Goal: Task Accomplishment & Management: Manage account settings

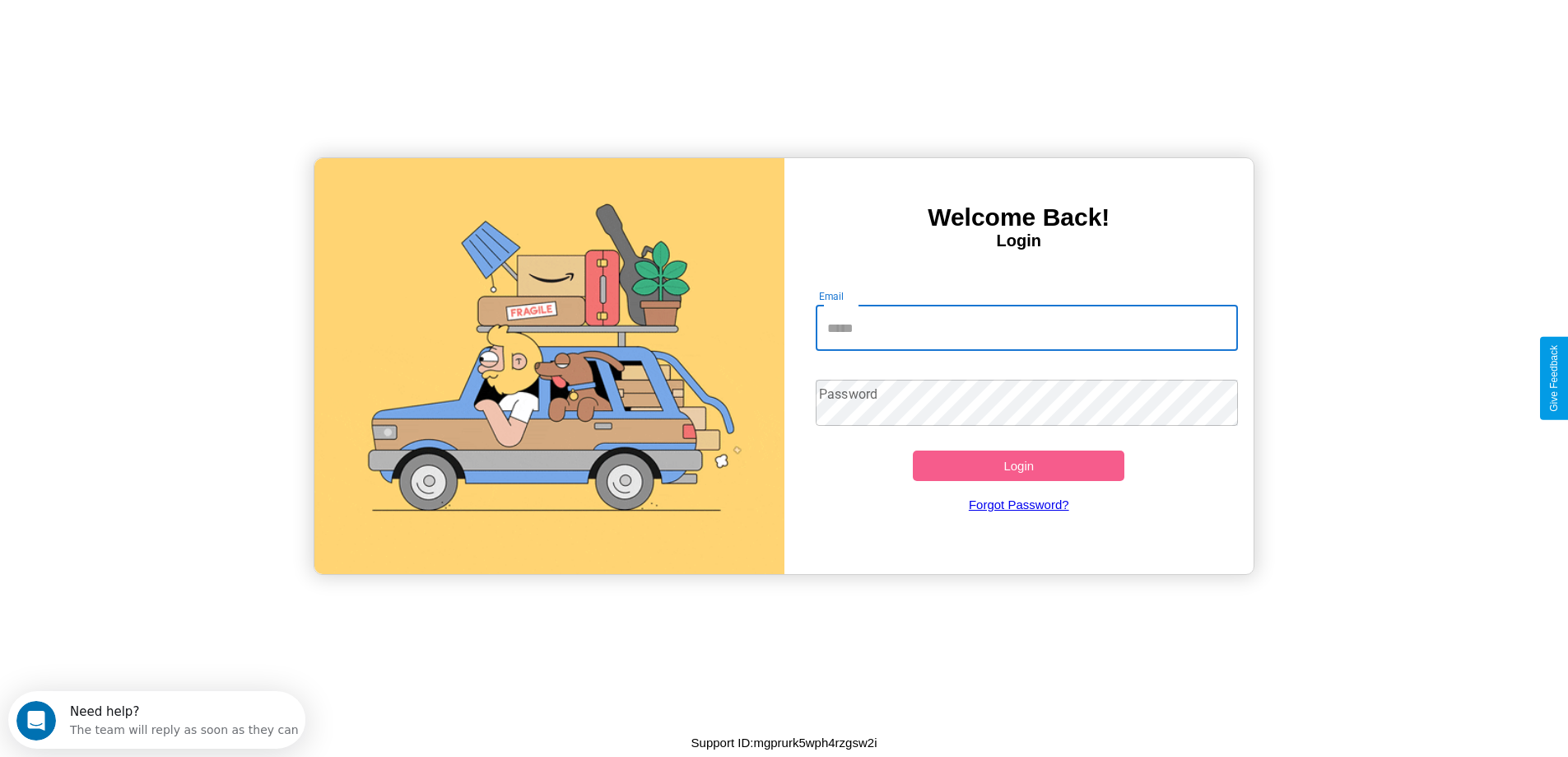
click at [1026, 328] on input "Email" at bounding box center [1026, 327] width 422 height 46
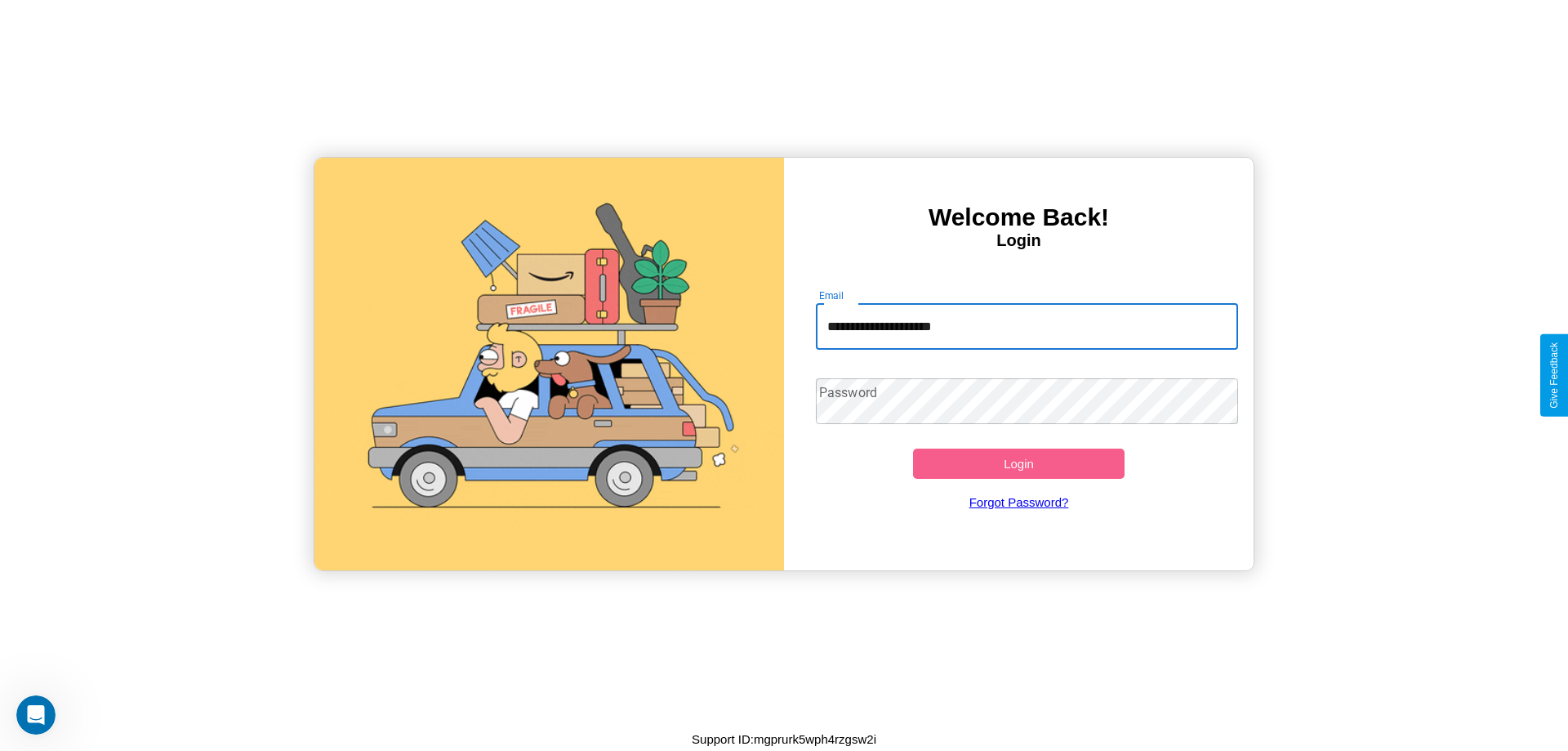
type input "**********"
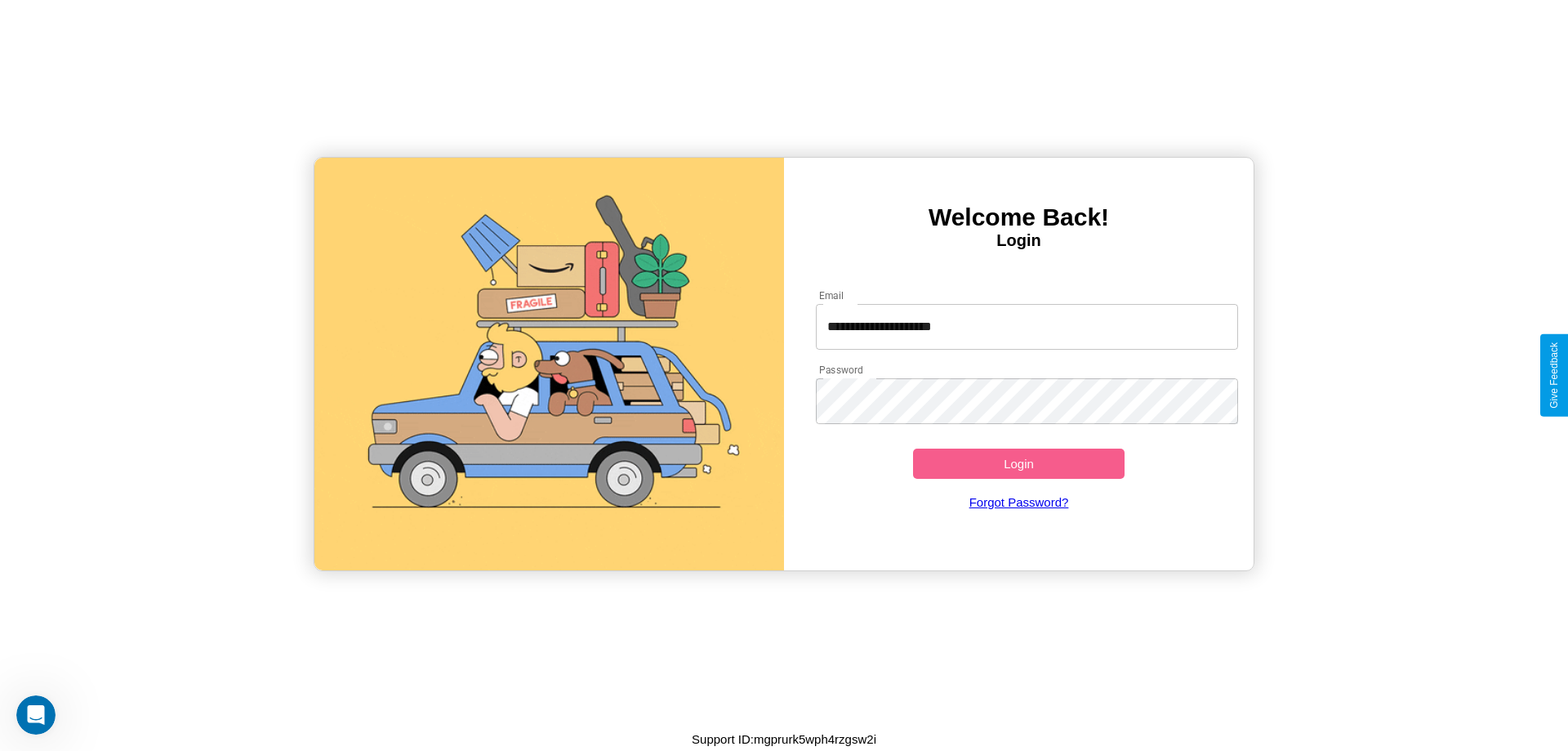
click at [1018, 463] on button "Login" at bounding box center [1019, 463] width 212 height 30
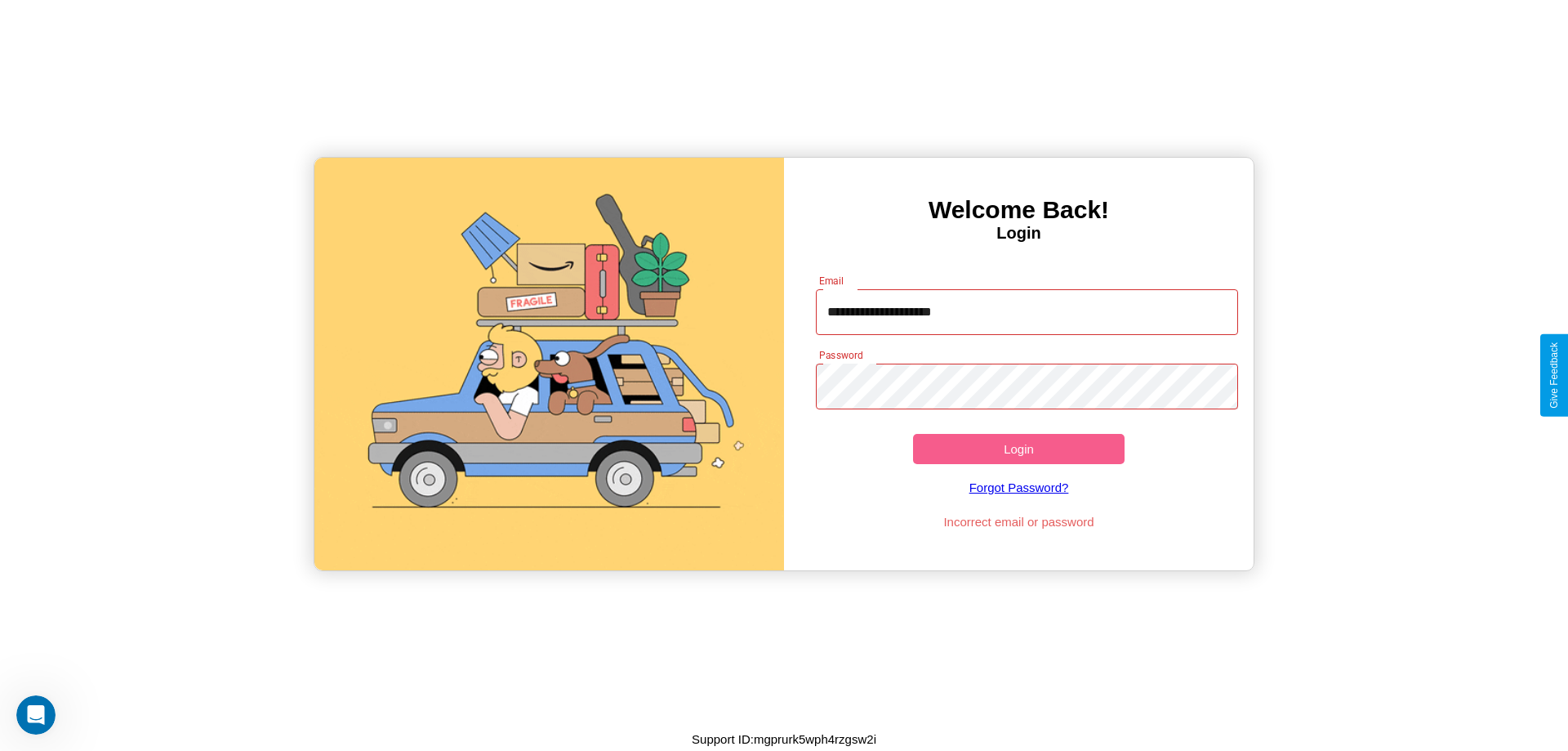
click at [1018, 449] on button "Login" at bounding box center [1019, 448] width 212 height 30
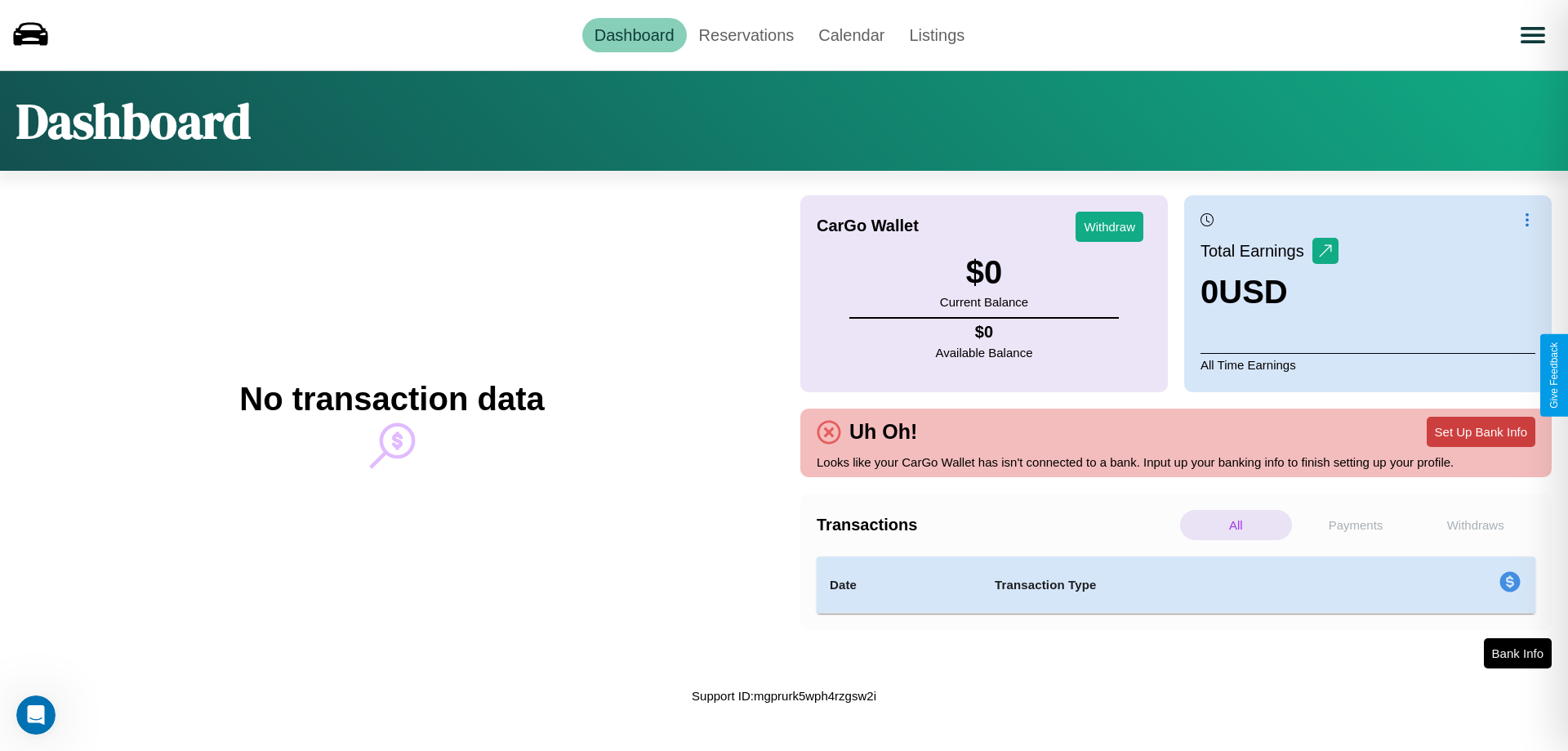
click at [1481, 431] on button "Set Up Bank Info" at bounding box center [1482, 431] width 109 height 30
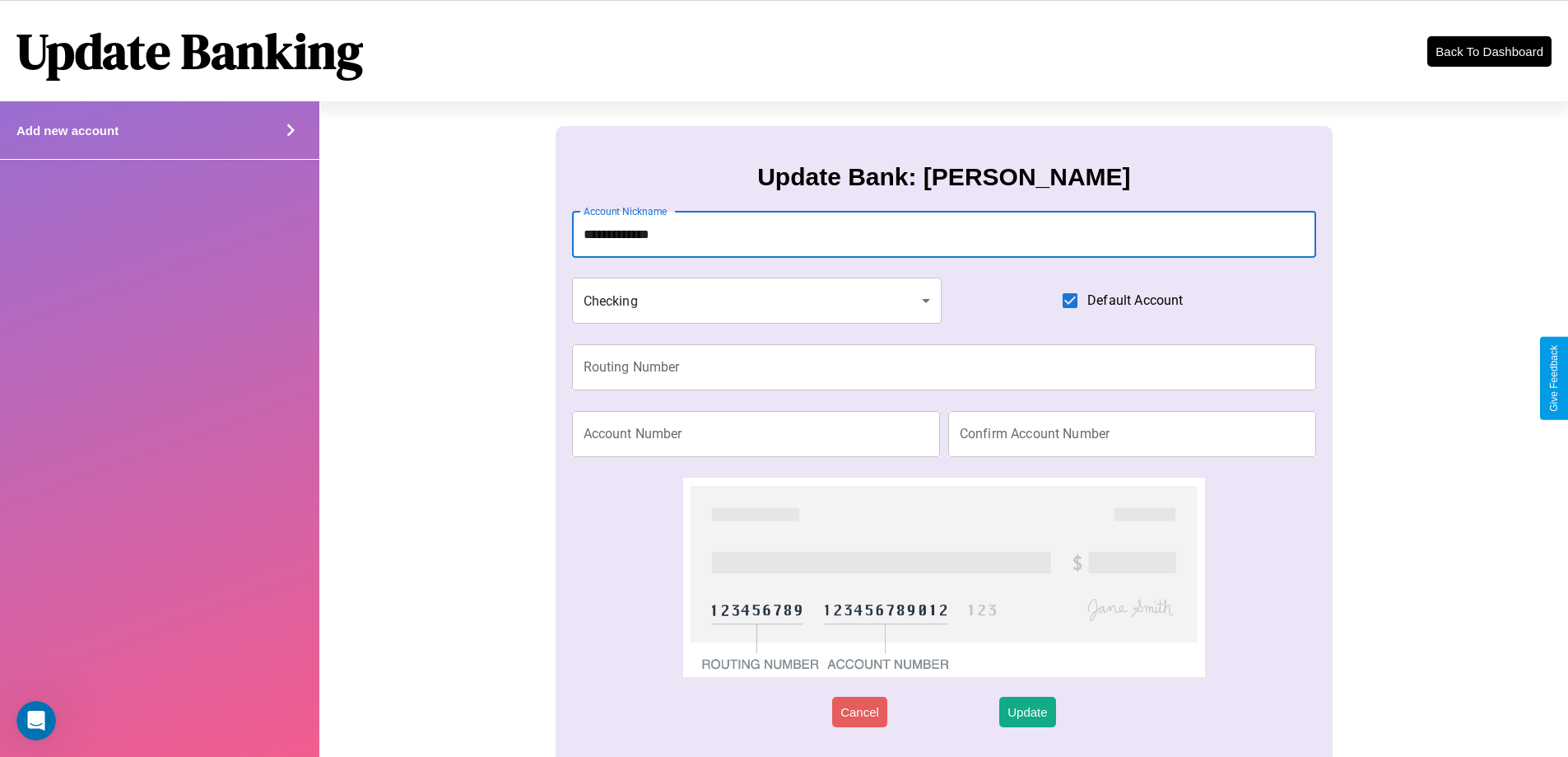
type input "**********"
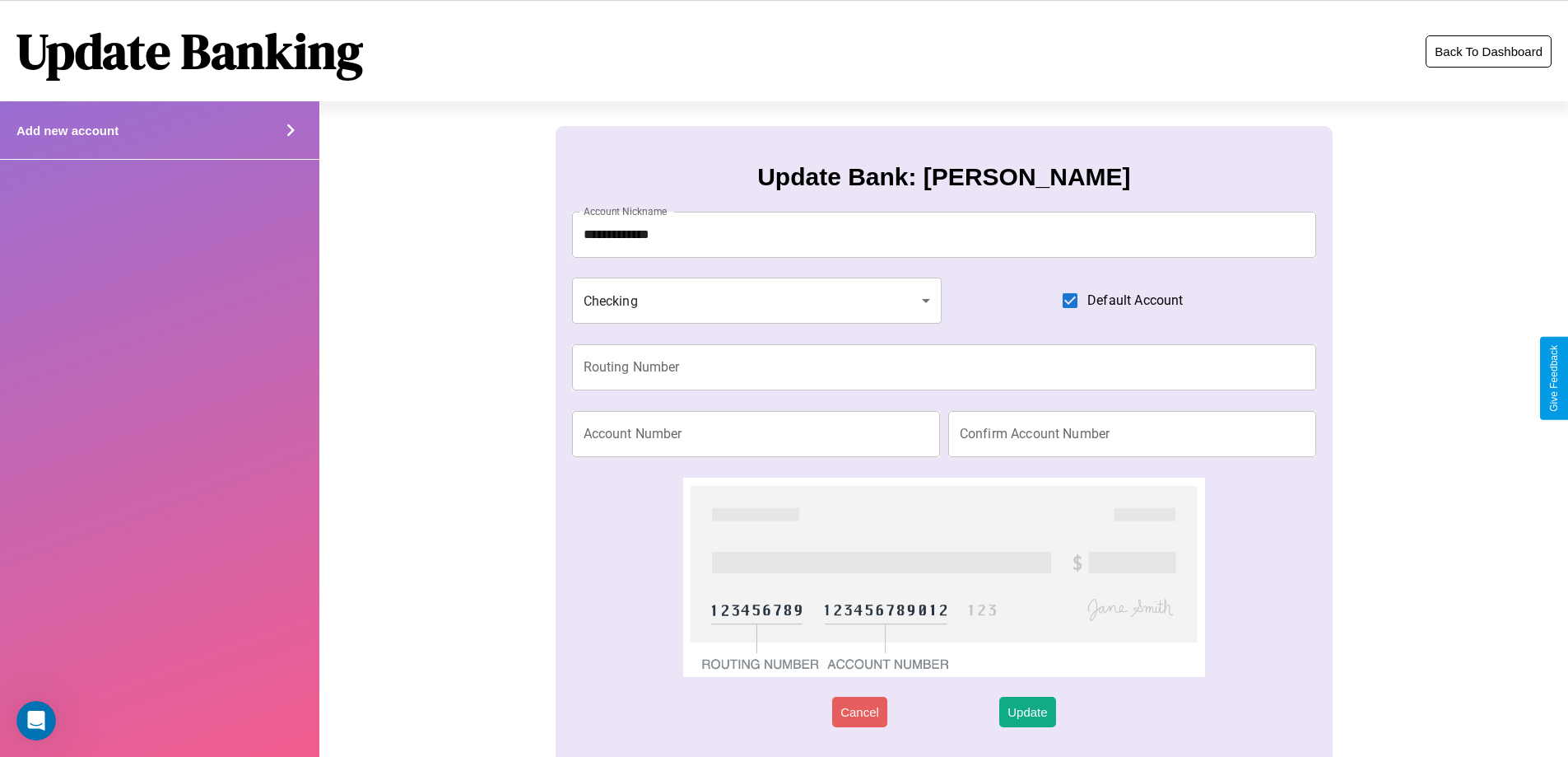
click at [1488, 51] on button "Back To Dashboard" at bounding box center [1488, 51] width 126 height 32
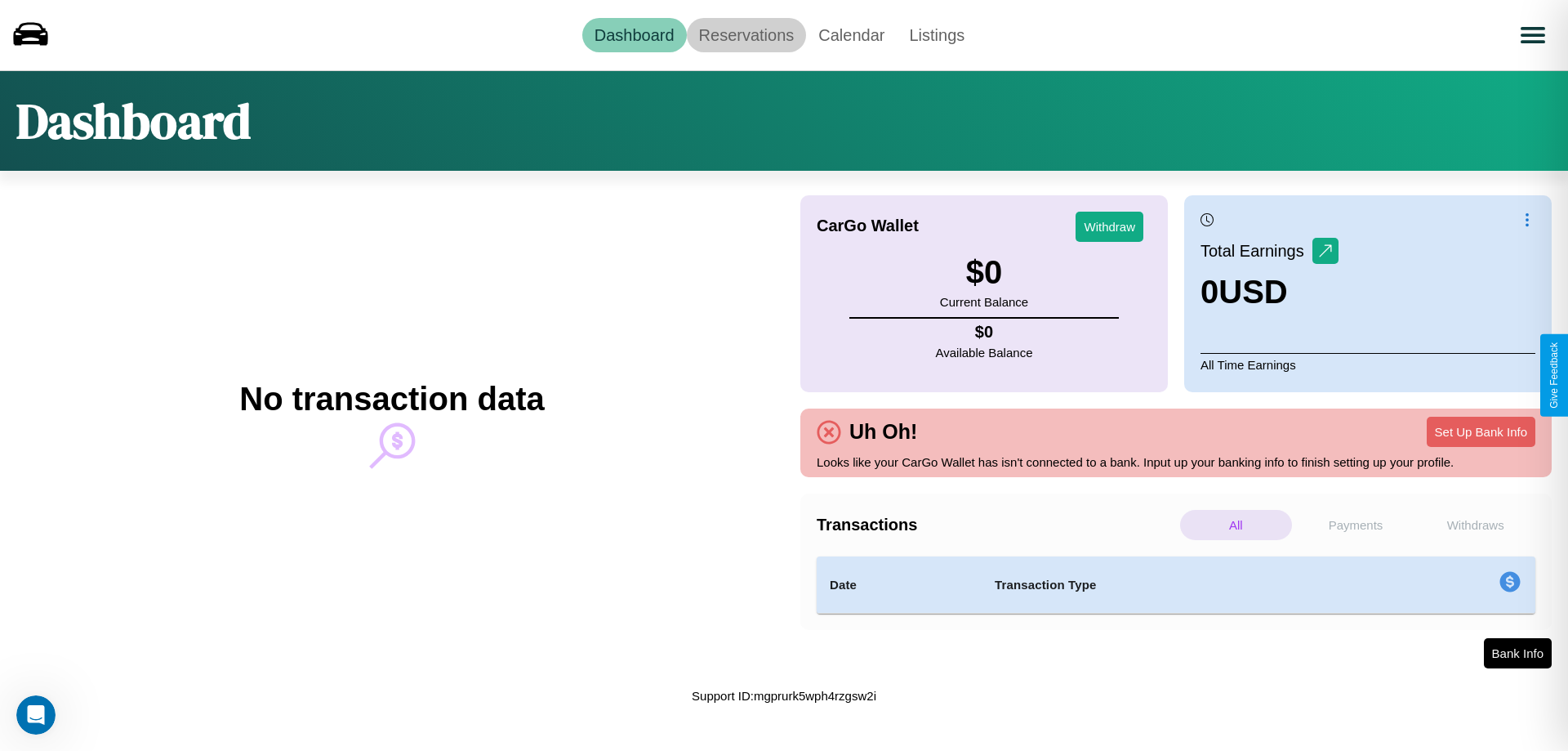
click at [746, 34] on link "Reservations" at bounding box center [747, 34] width 120 height 34
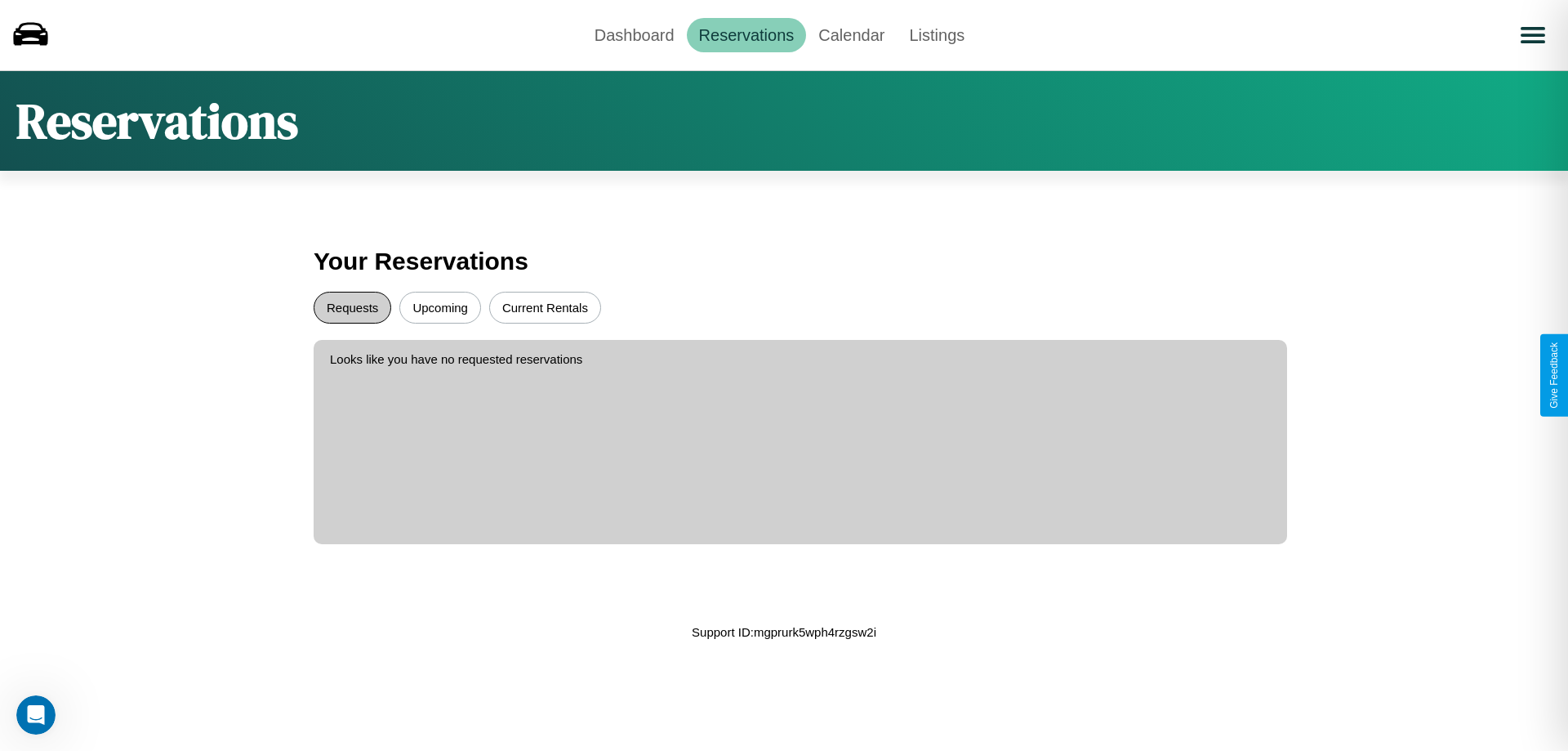
click at [352, 307] on button "Requests" at bounding box center [353, 307] width 78 height 32
click at [440, 307] on button "Upcoming" at bounding box center [440, 307] width 82 height 32
click at [545, 307] on button "Current Rentals" at bounding box center [545, 307] width 112 height 32
